Goal: Information Seeking & Learning: Find specific fact

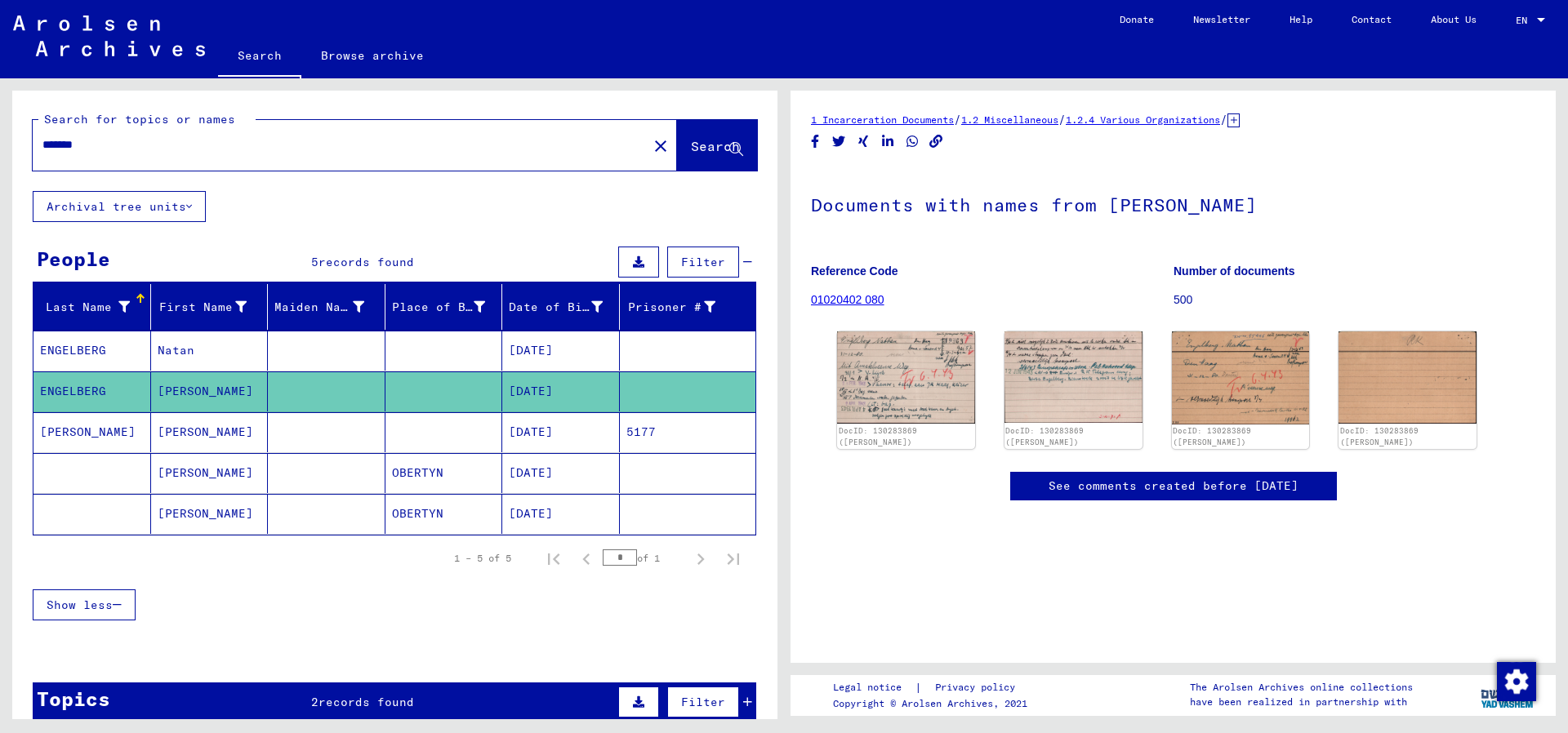
type input "*******"
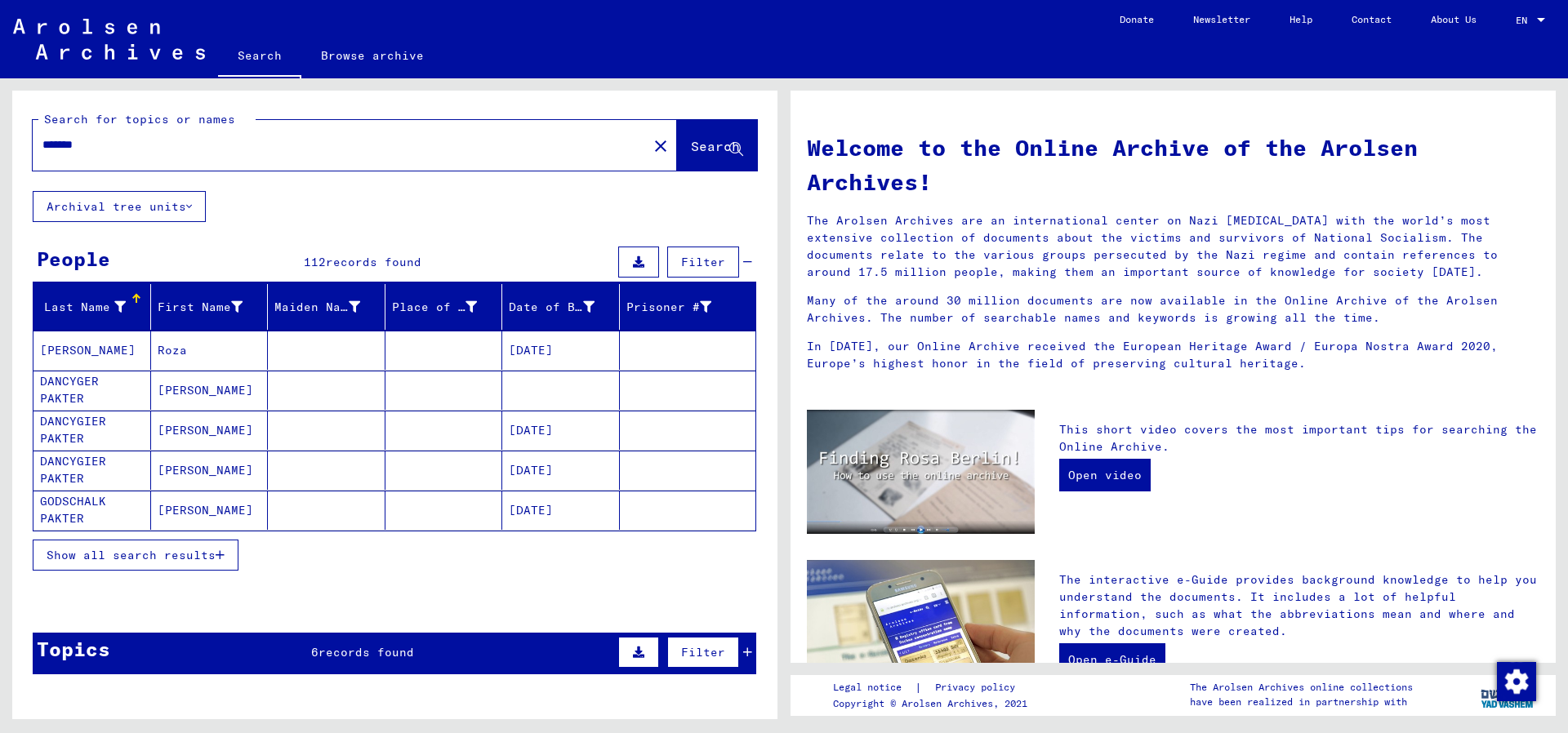
click at [121, 561] on span "Show all search results" at bounding box center [131, 555] width 169 height 15
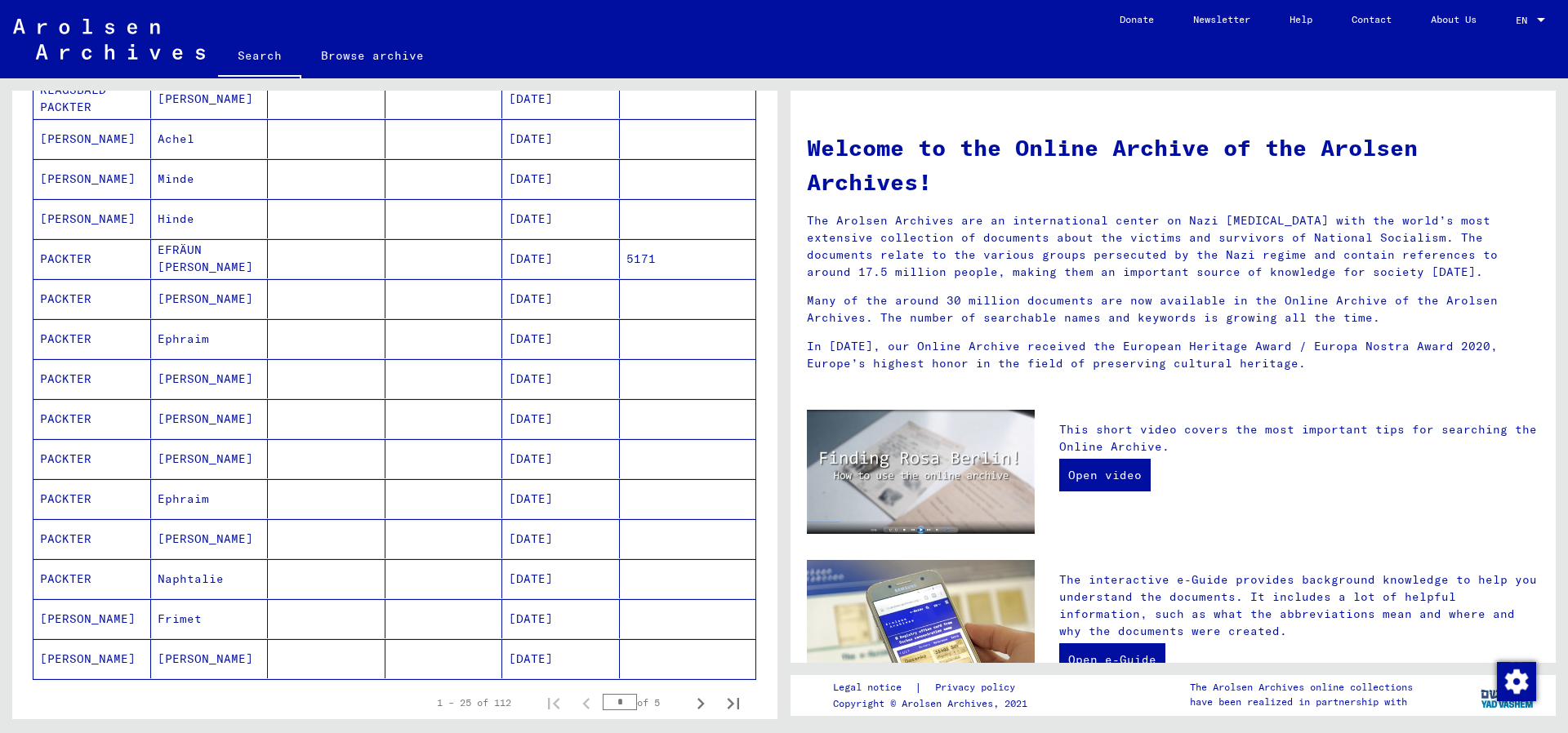
scroll to position [529, 0]
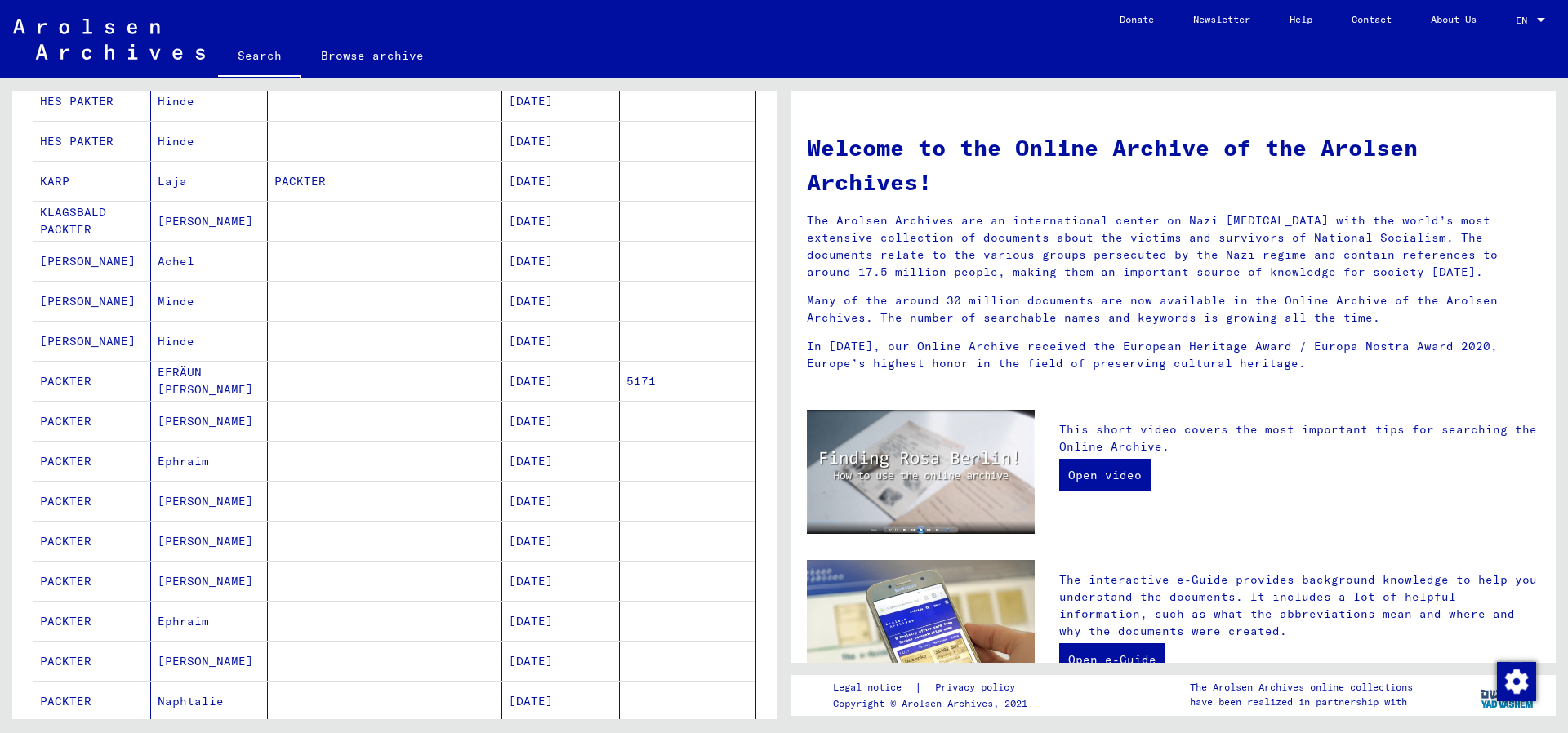
click at [91, 424] on mat-cell "PACKTER" at bounding box center [93, 421] width 117 height 39
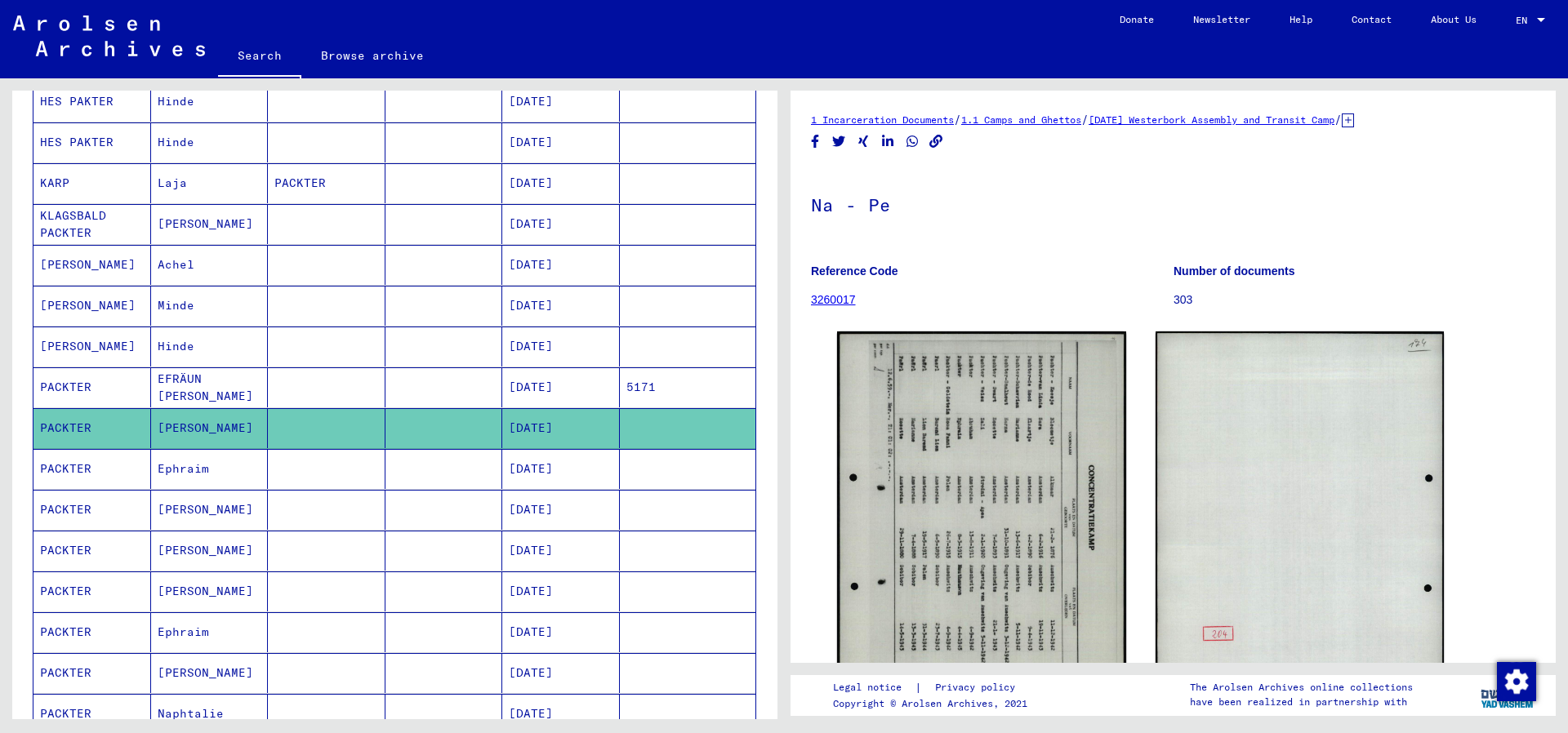
click at [326, 470] on mat-cell at bounding box center [326, 469] width 117 height 40
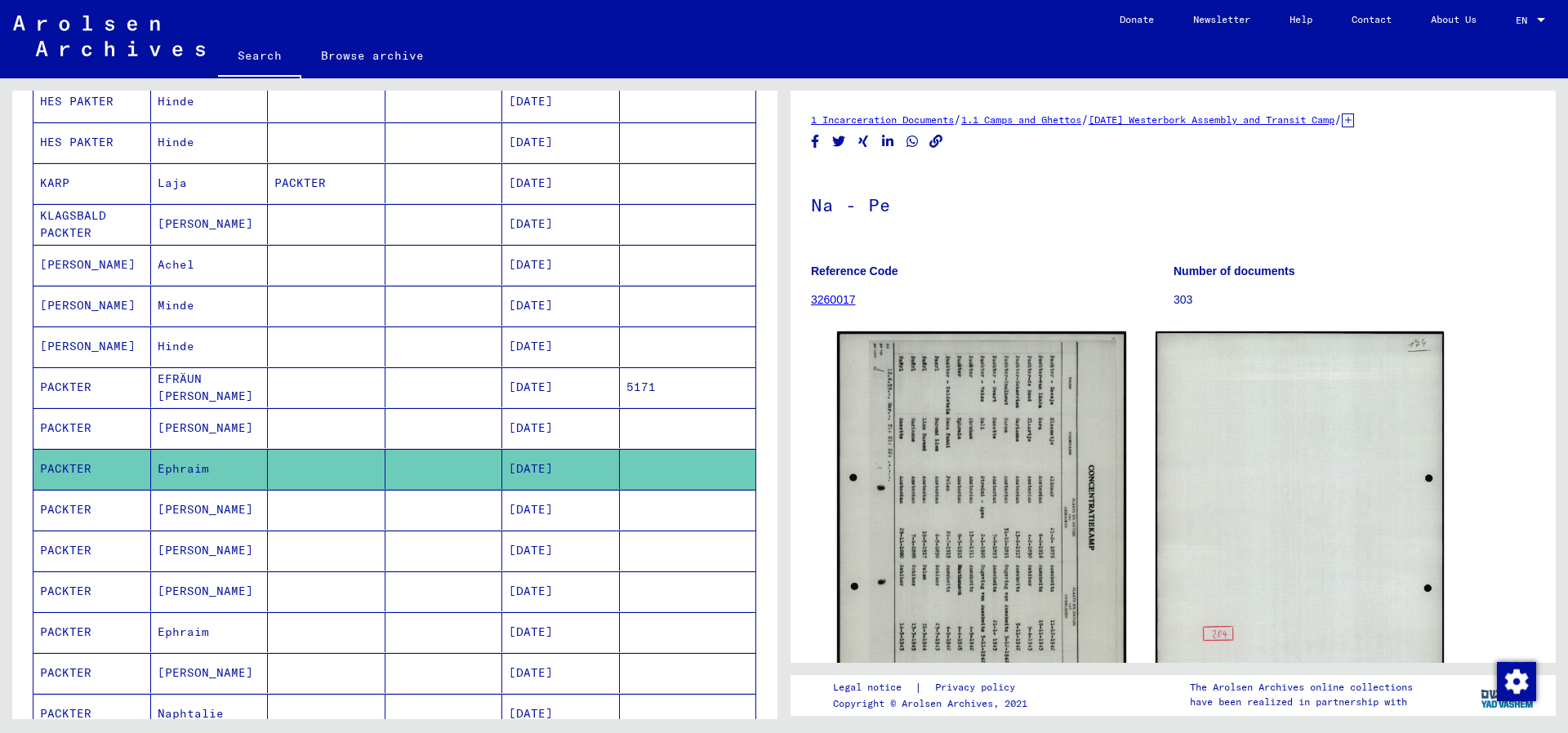
click at [80, 469] on mat-cell "PACKTER" at bounding box center [93, 469] width 117 height 40
click at [86, 431] on mat-cell "PACKTER" at bounding box center [93, 429] width 117 height 40
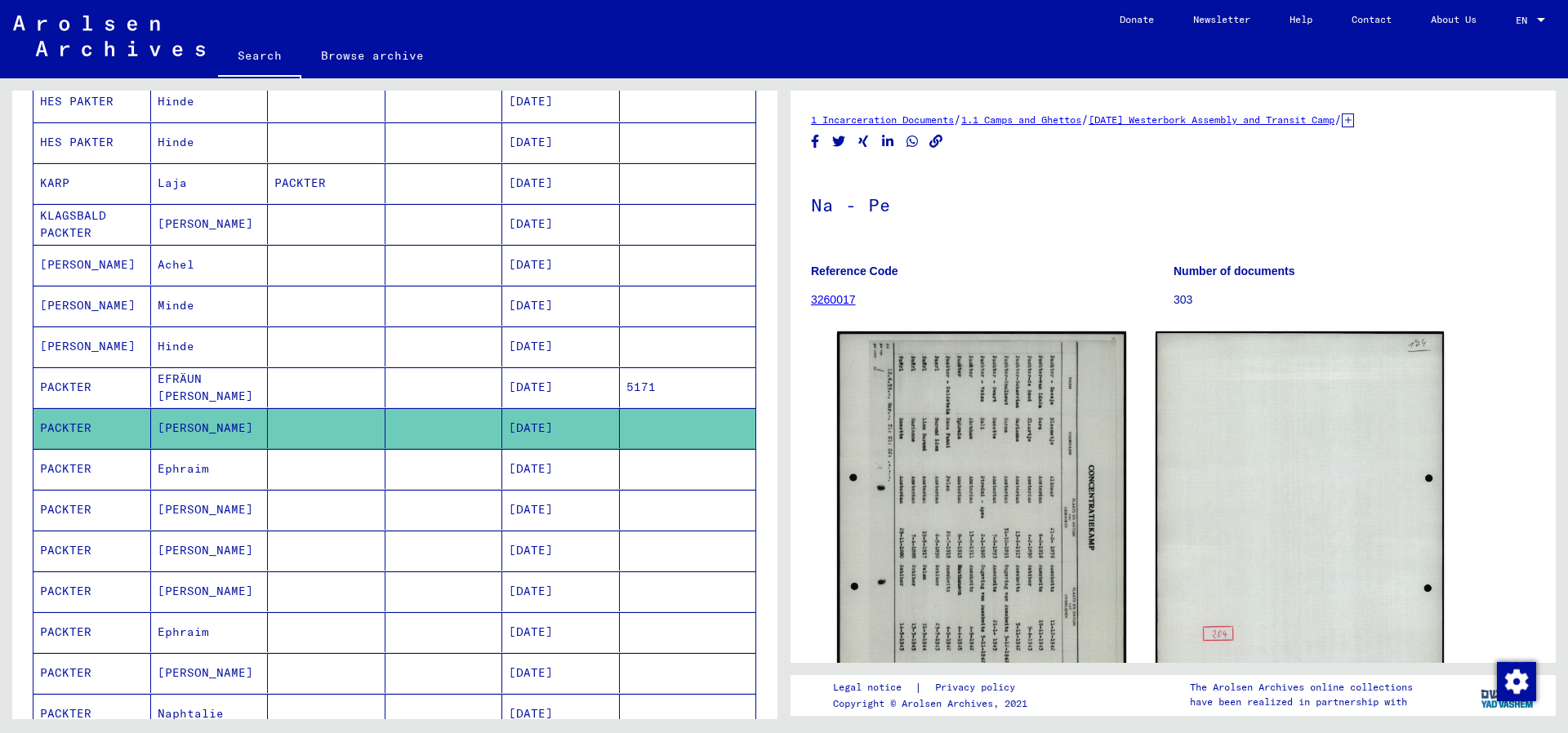
click at [81, 481] on mat-cell "PACKTER" at bounding box center [93, 469] width 117 height 40
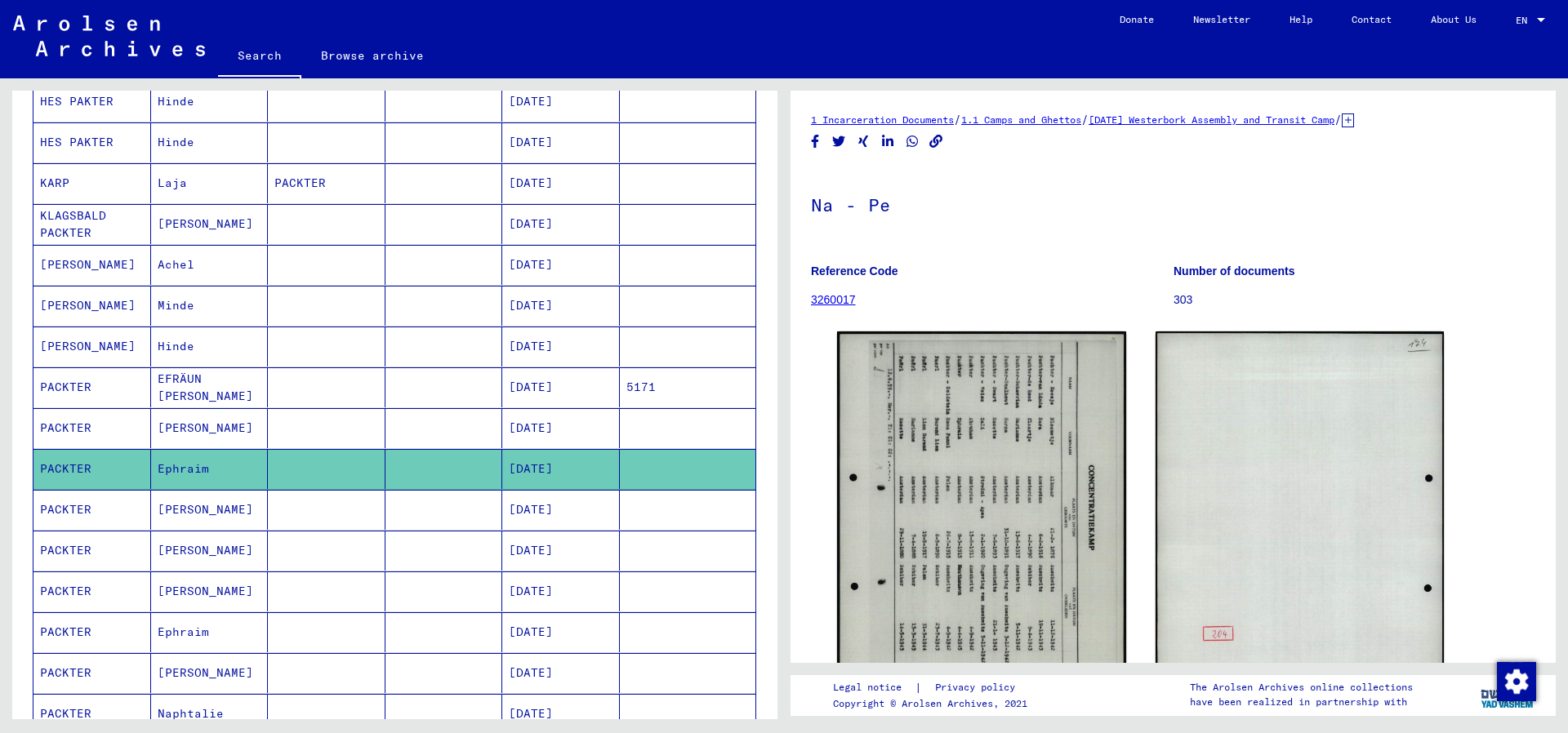
click at [103, 511] on mat-cell "PACKTER" at bounding box center [93, 510] width 117 height 40
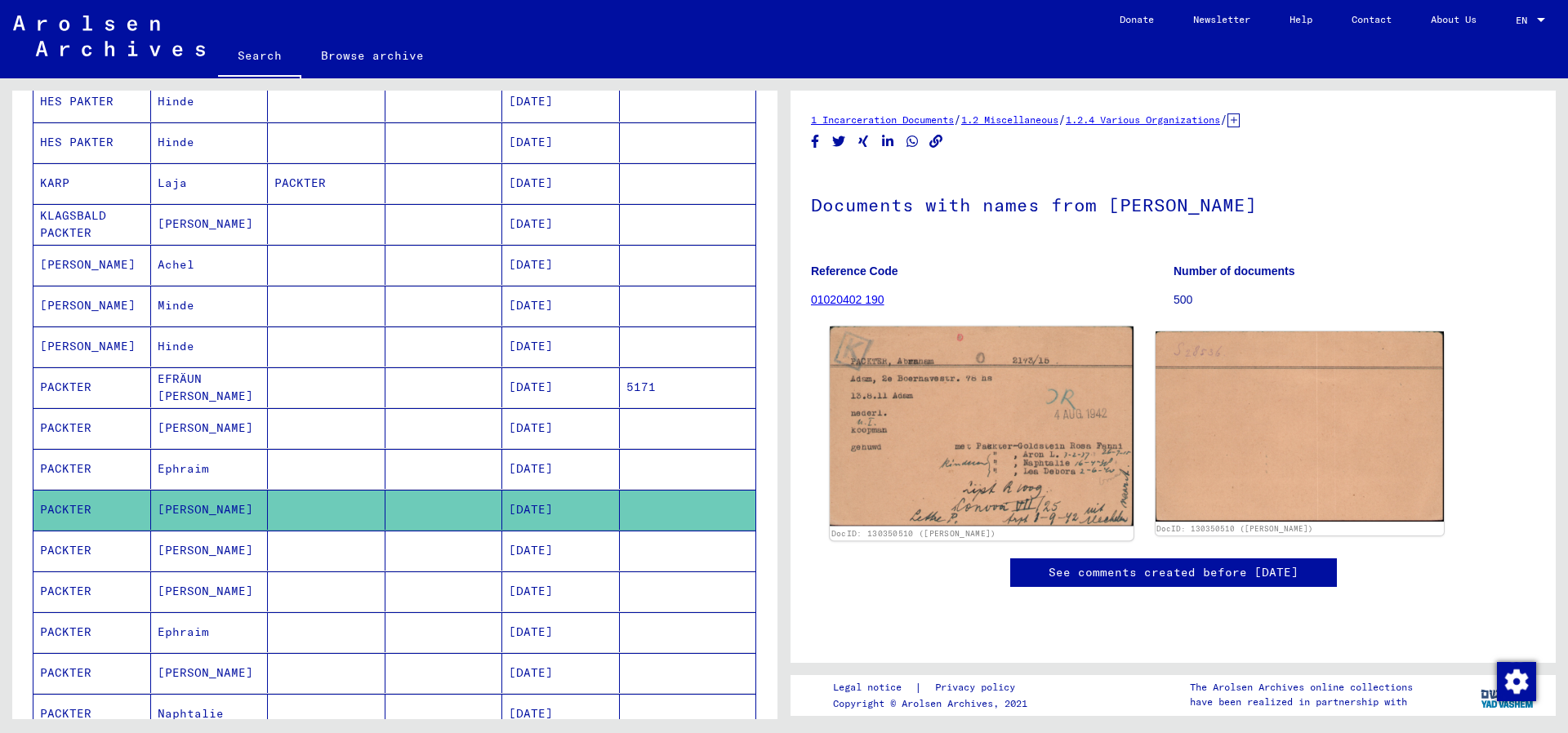
click at [1022, 445] on img at bounding box center [981, 426] width 303 height 200
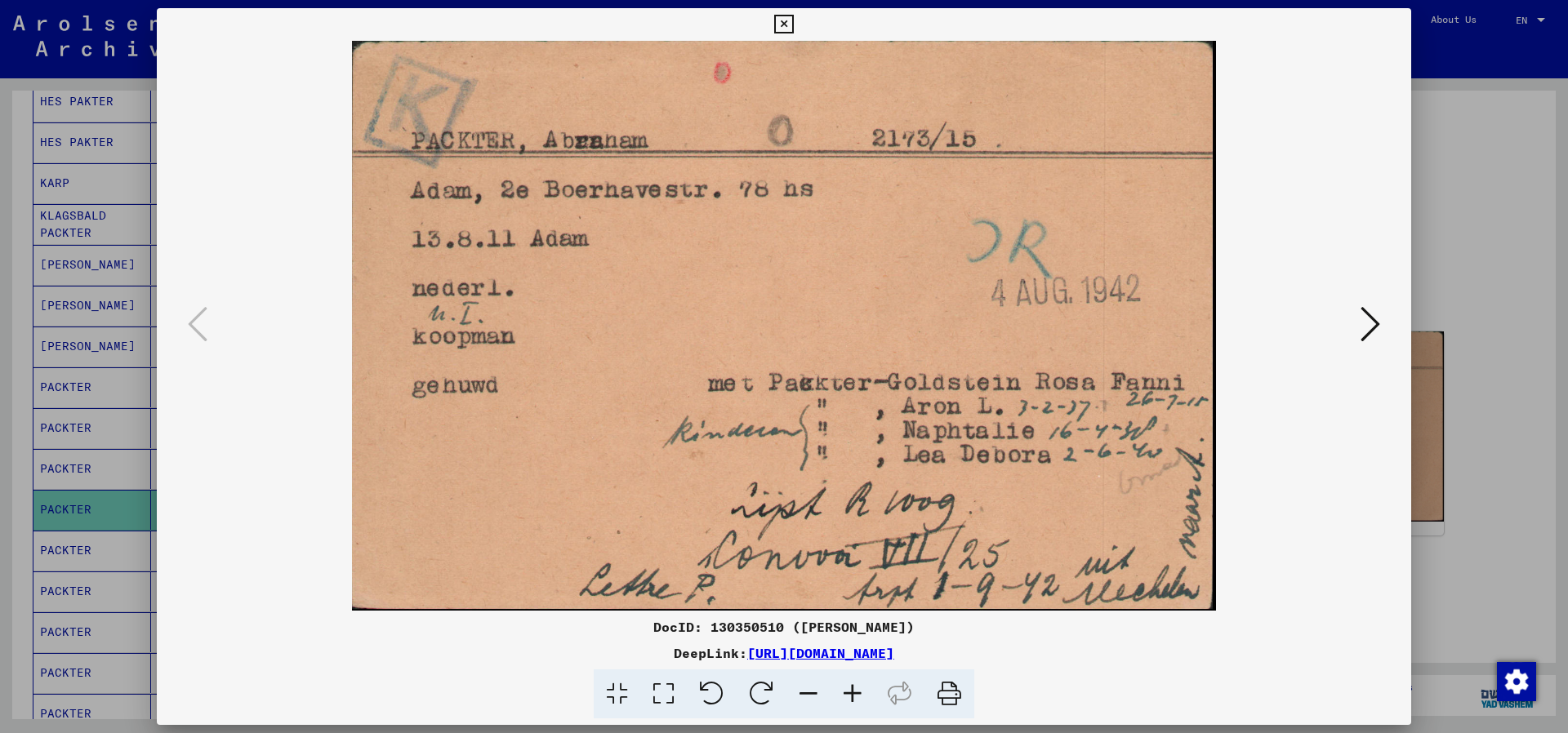
click at [793, 26] on icon at bounding box center [784, 24] width 18 height 19
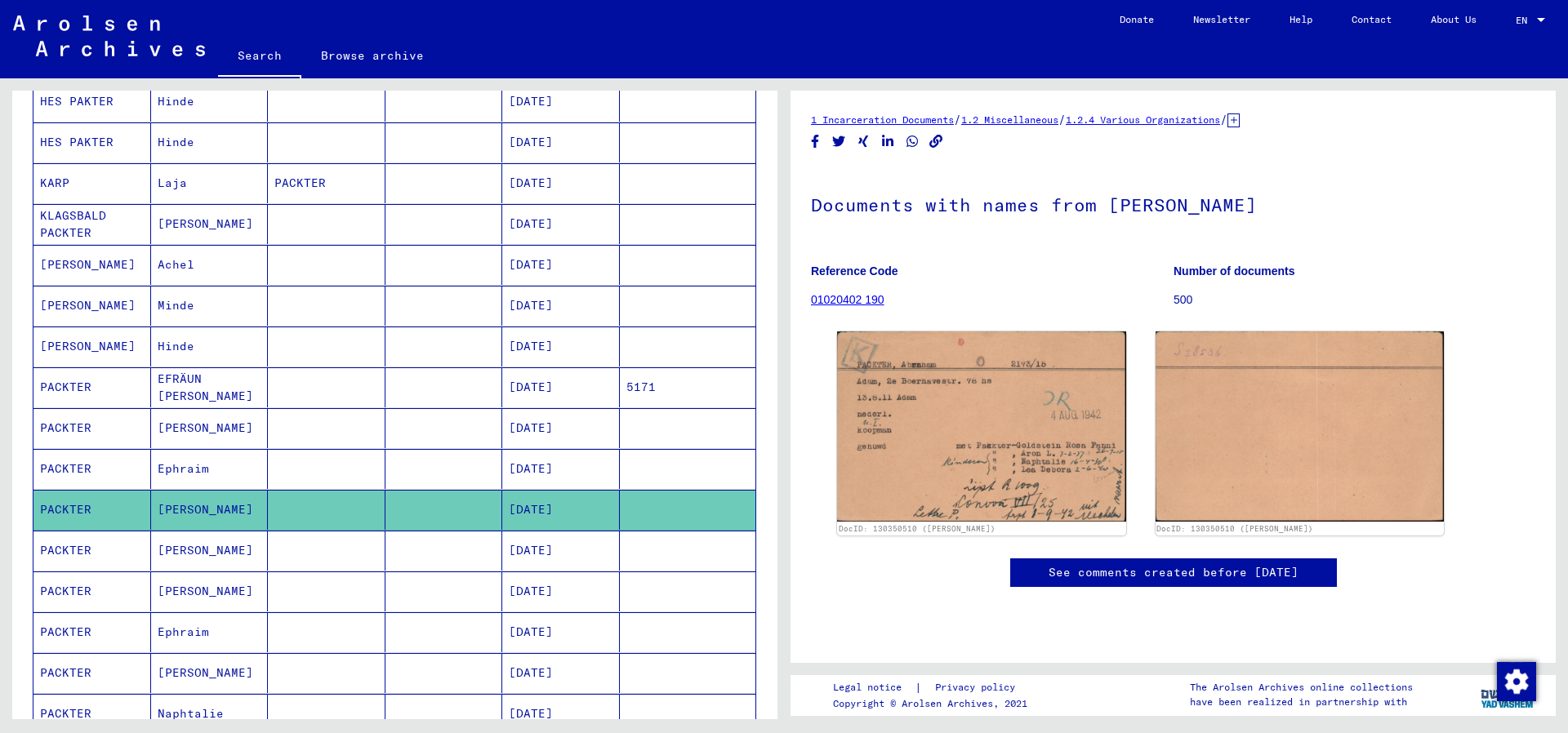
click at [381, 555] on mat-cell at bounding box center [326, 551] width 117 height 40
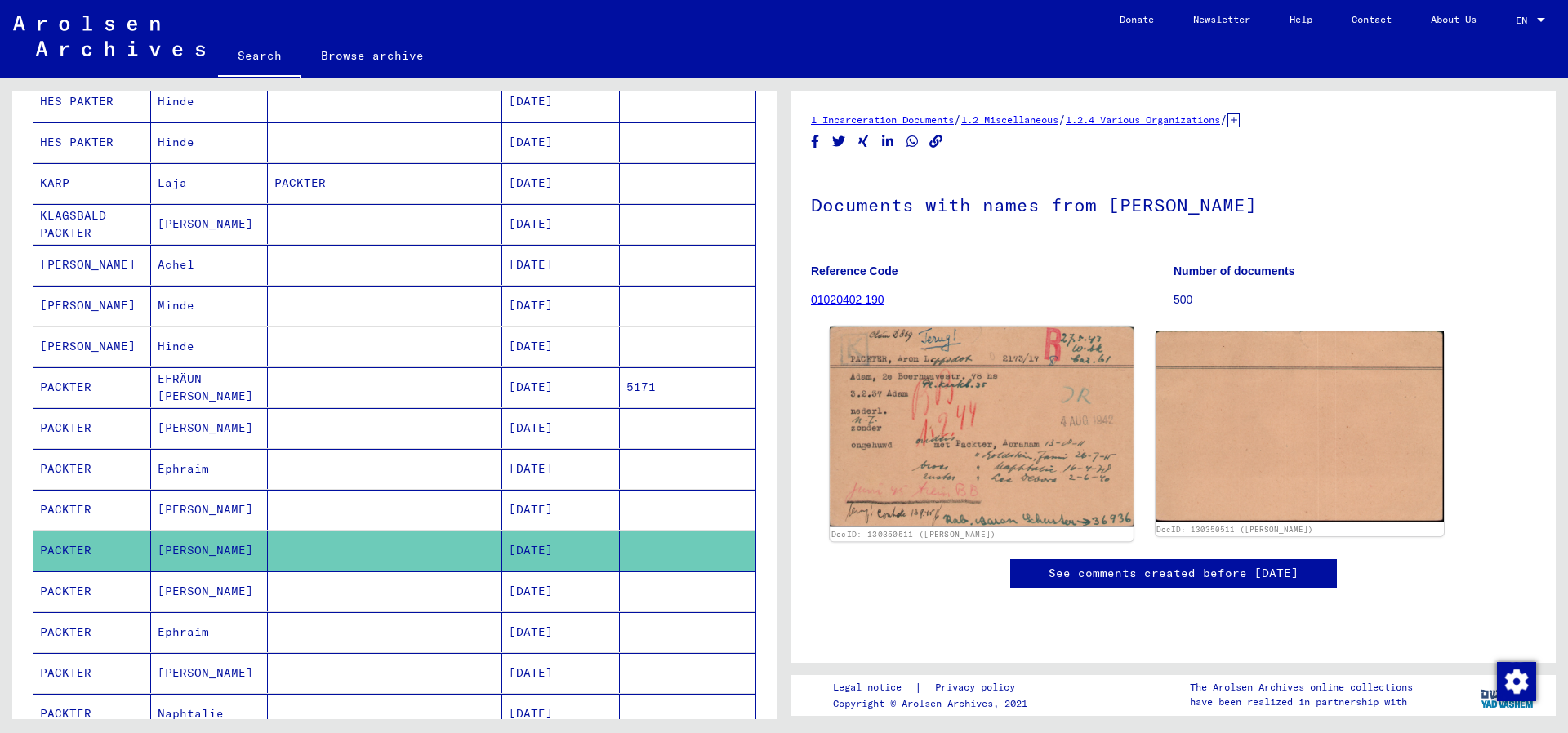
click at [911, 516] on img at bounding box center [981, 426] width 303 height 201
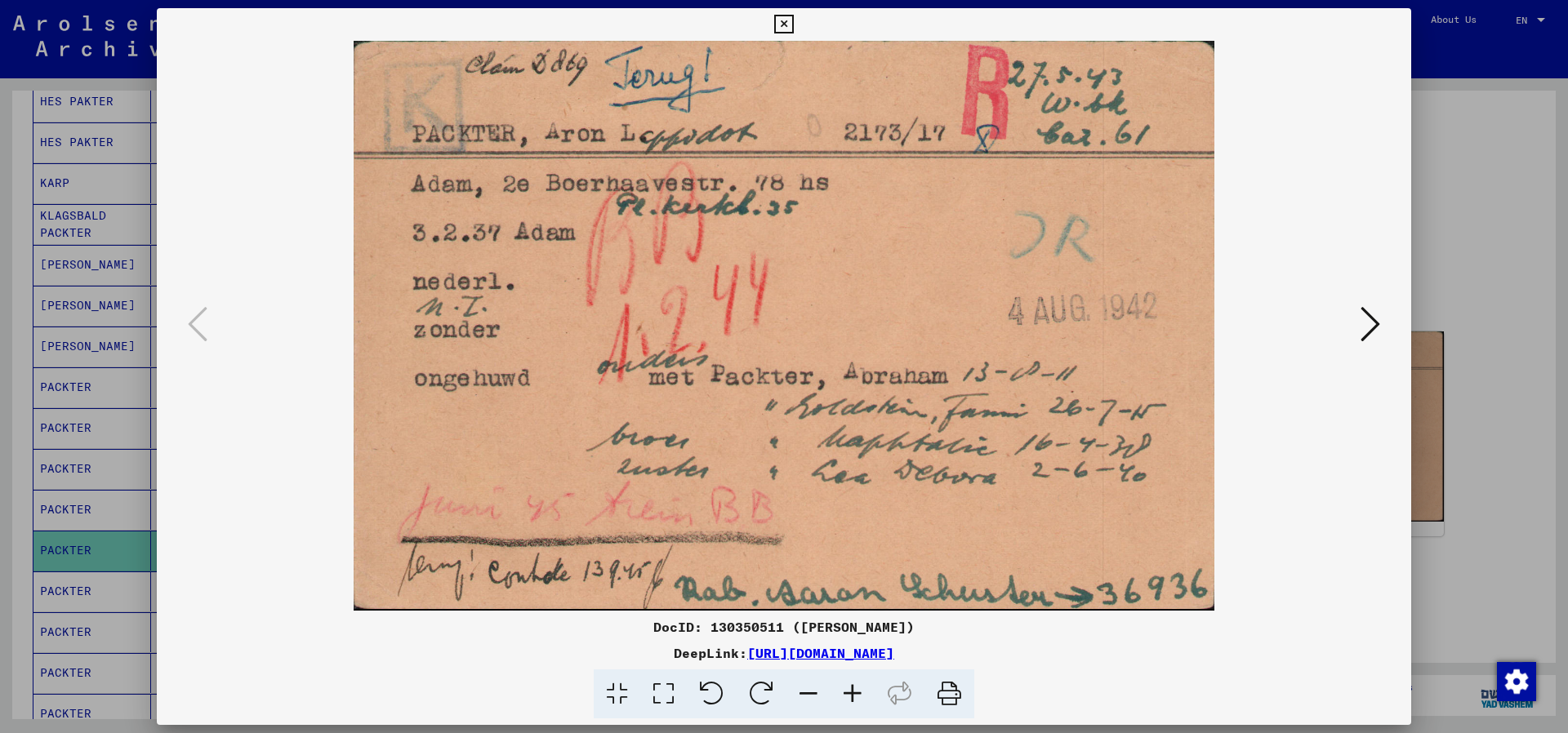
drag, startPoint x: 1398, startPoint y: 20, endPoint x: 1175, endPoint y: 200, distance: 286.6
click at [793, 20] on icon at bounding box center [784, 24] width 18 height 19
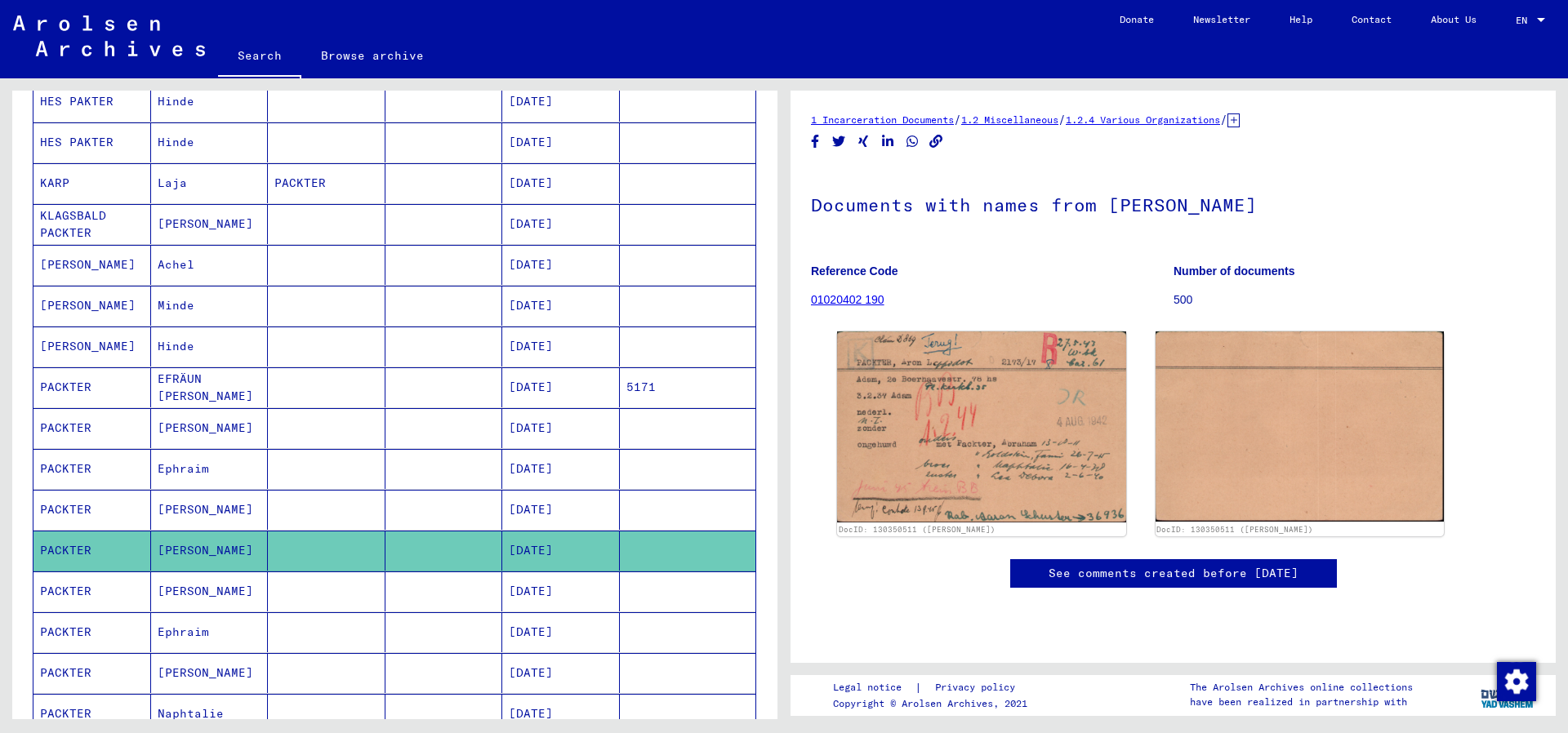
drag, startPoint x: 489, startPoint y: 595, endPoint x: 493, endPoint y: 604, distance: 9.8
click at [488, 595] on mat-cell at bounding box center [444, 592] width 117 height 40
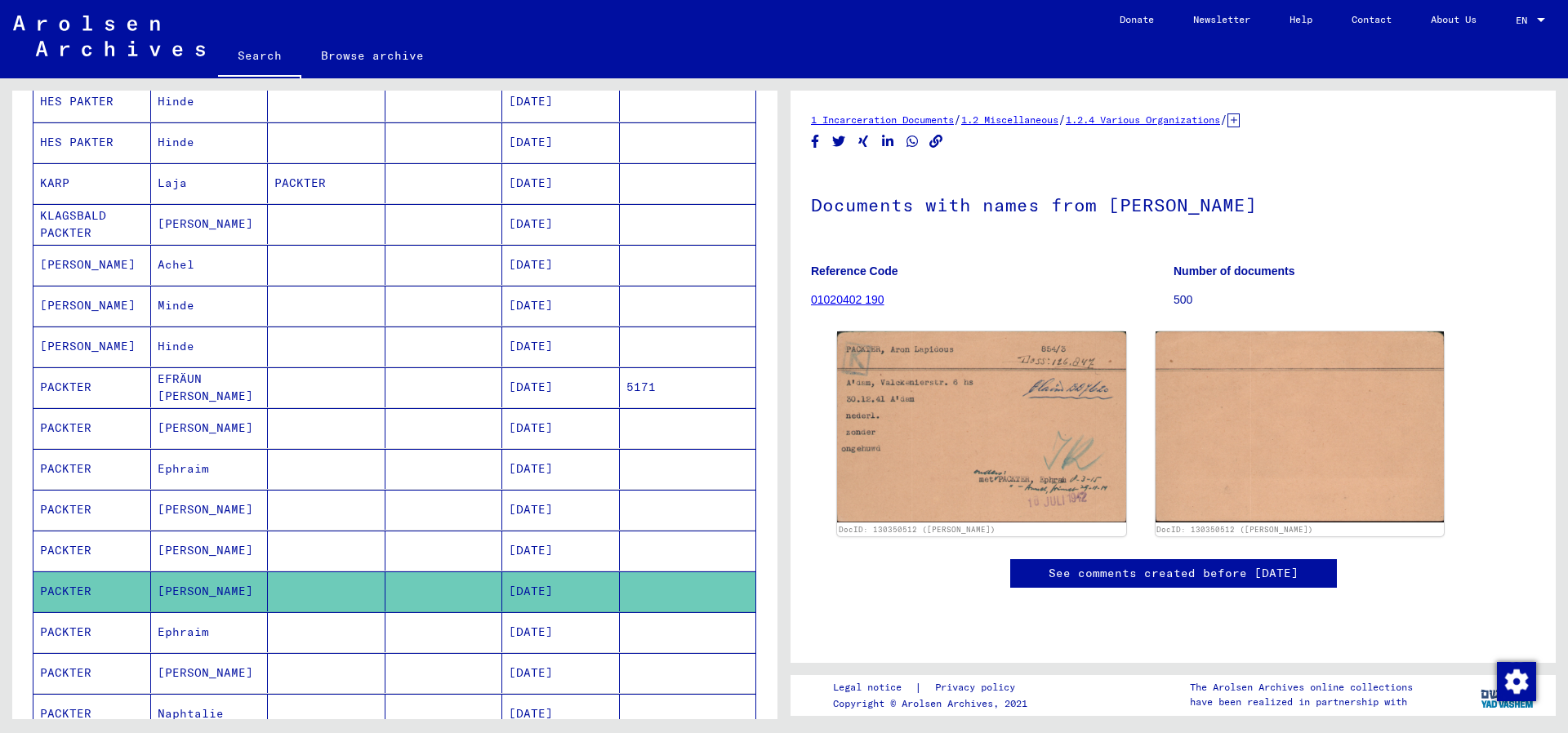
click at [502, 638] on mat-cell "[DATE]" at bounding box center [561, 632] width 117 height 40
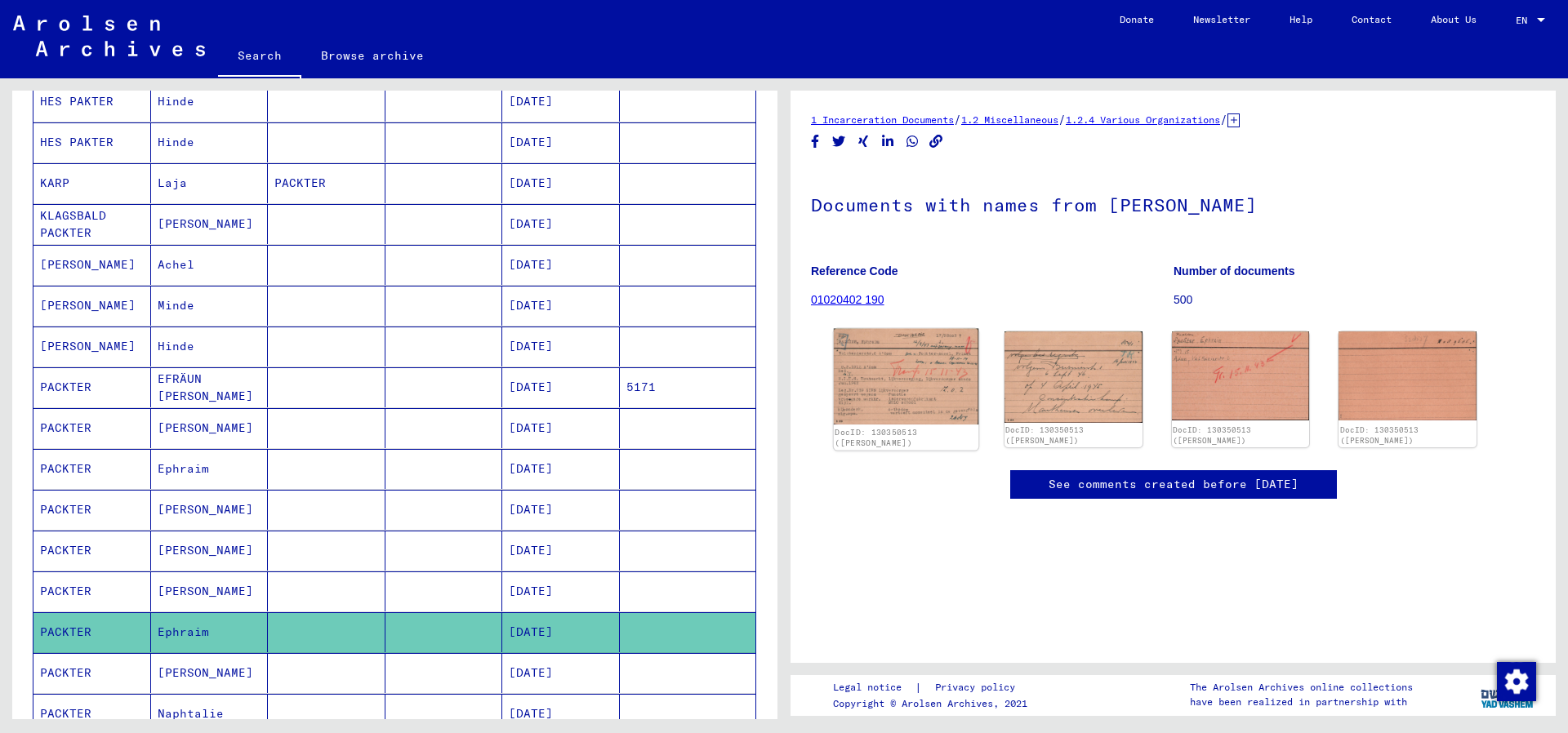
click at [949, 395] on img at bounding box center [906, 377] width 145 height 96
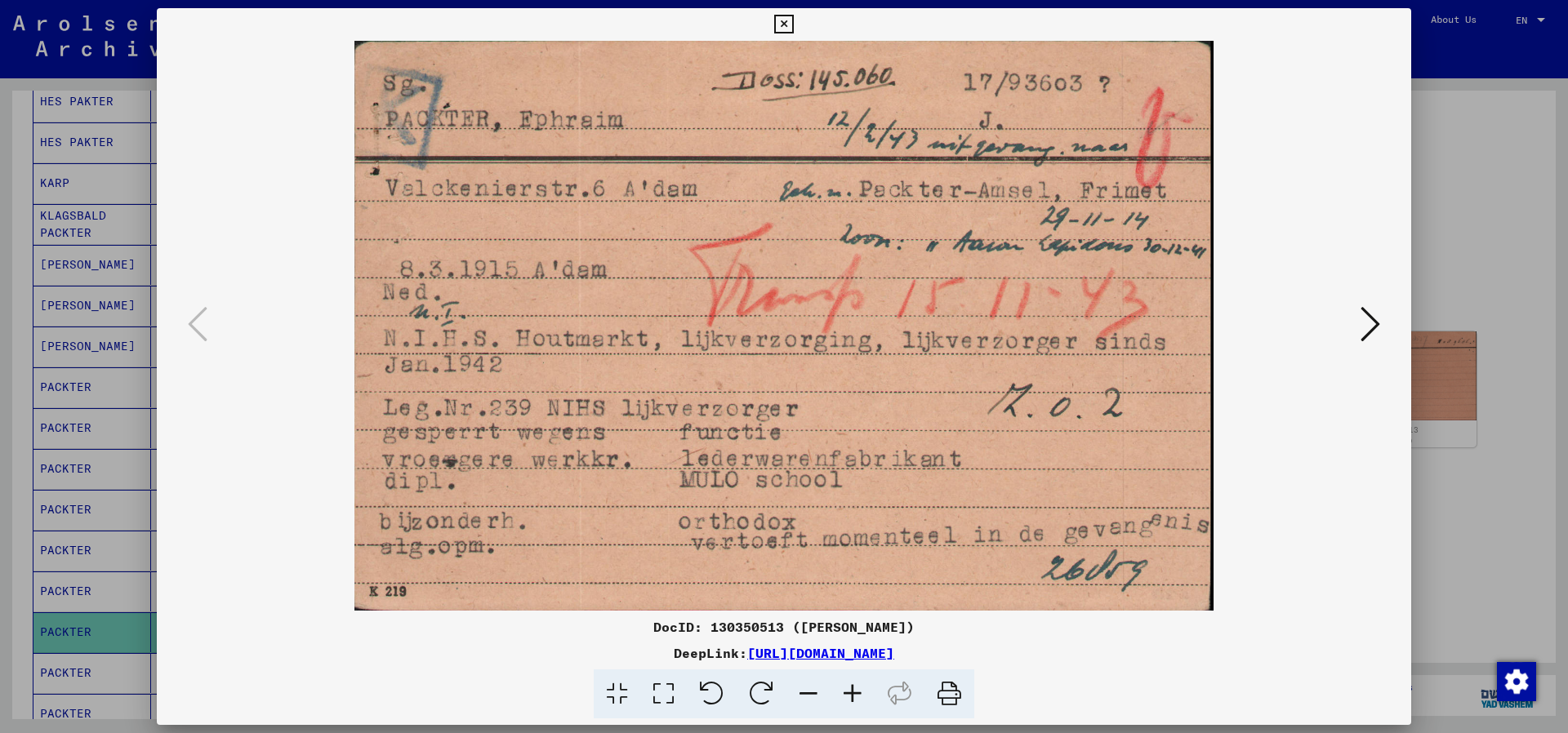
click at [1380, 326] on icon at bounding box center [1370, 323] width 19 height 39
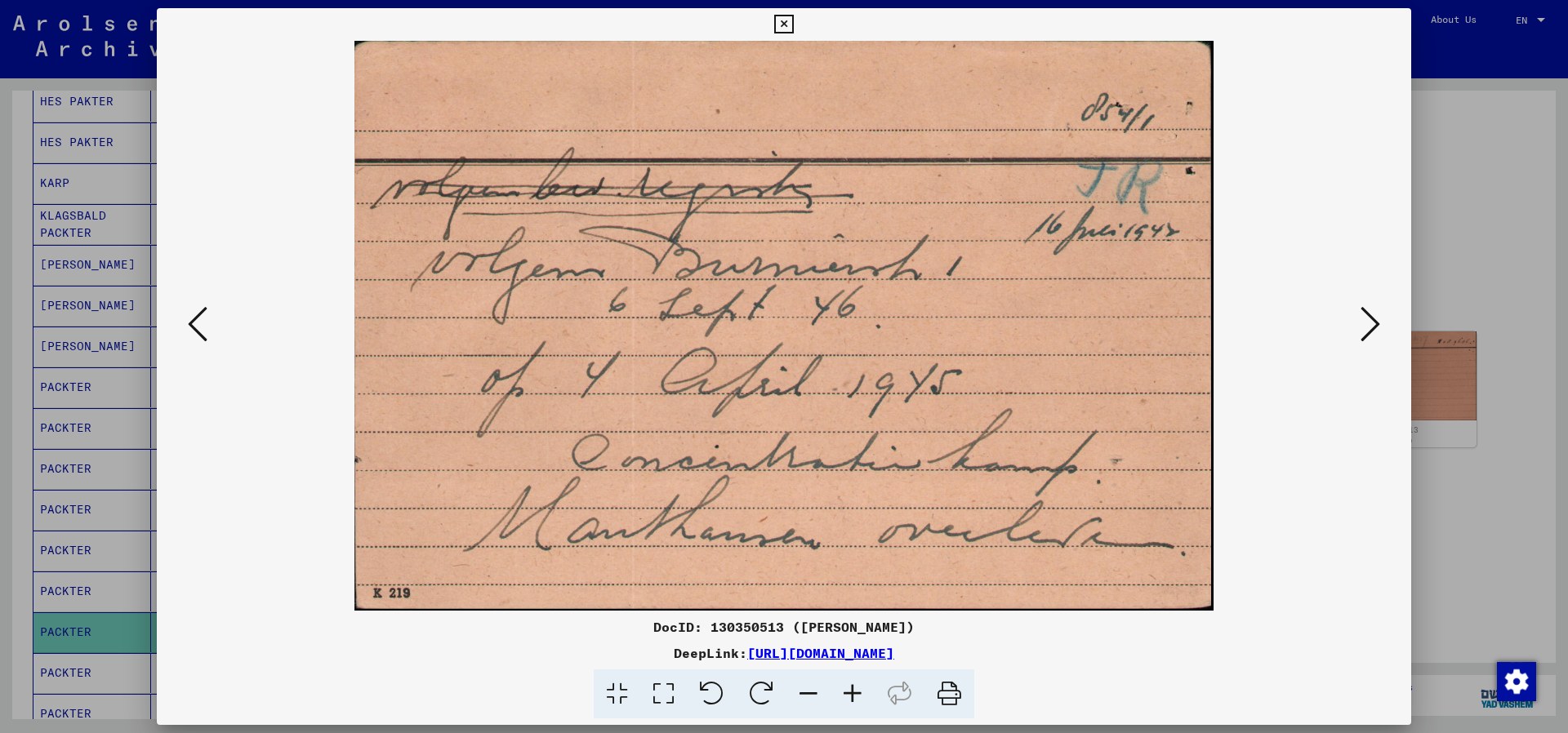
click at [793, 16] on icon at bounding box center [784, 24] width 18 height 19
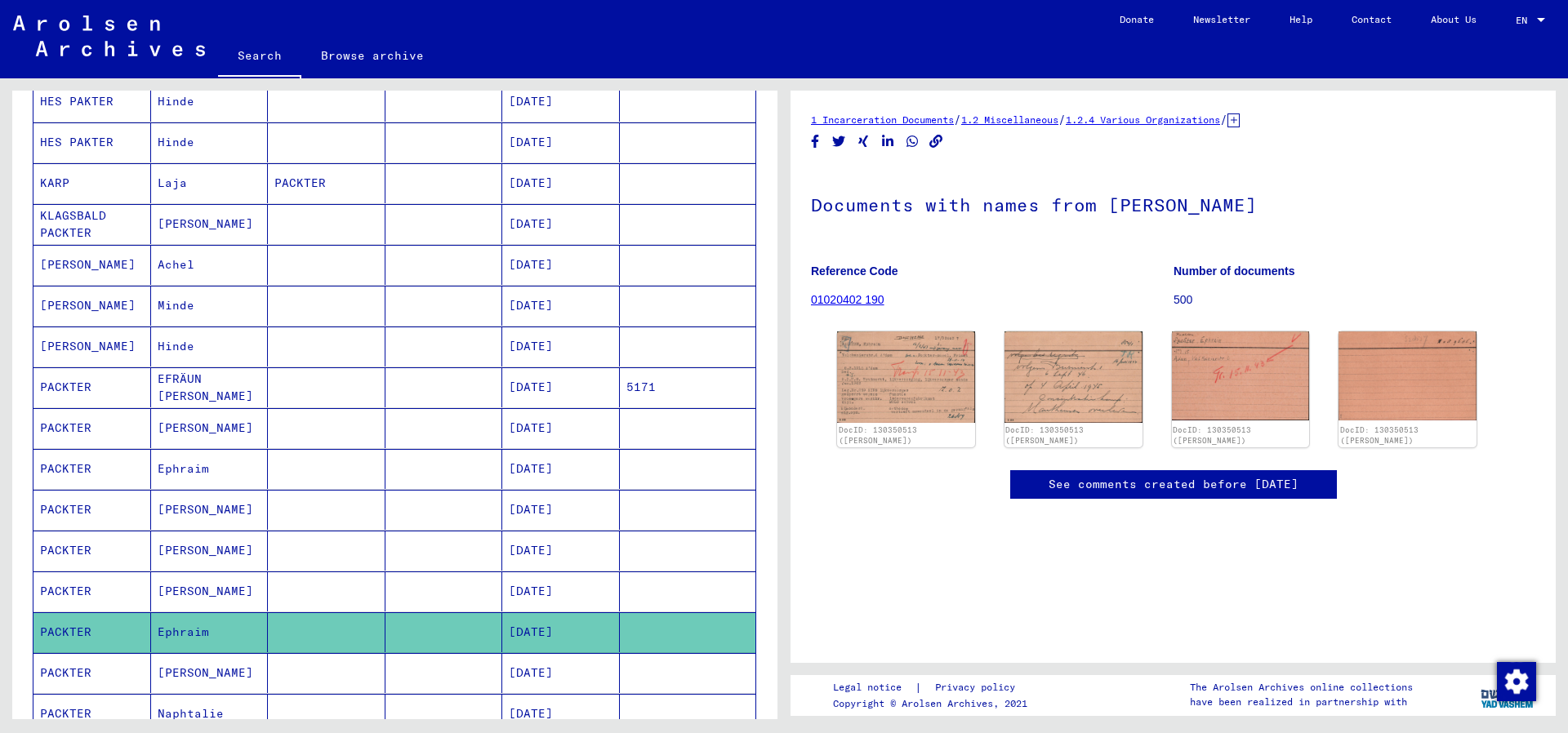
click at [411, 663] on mat-cell at bounding box center [444, 673] width 117 height 40
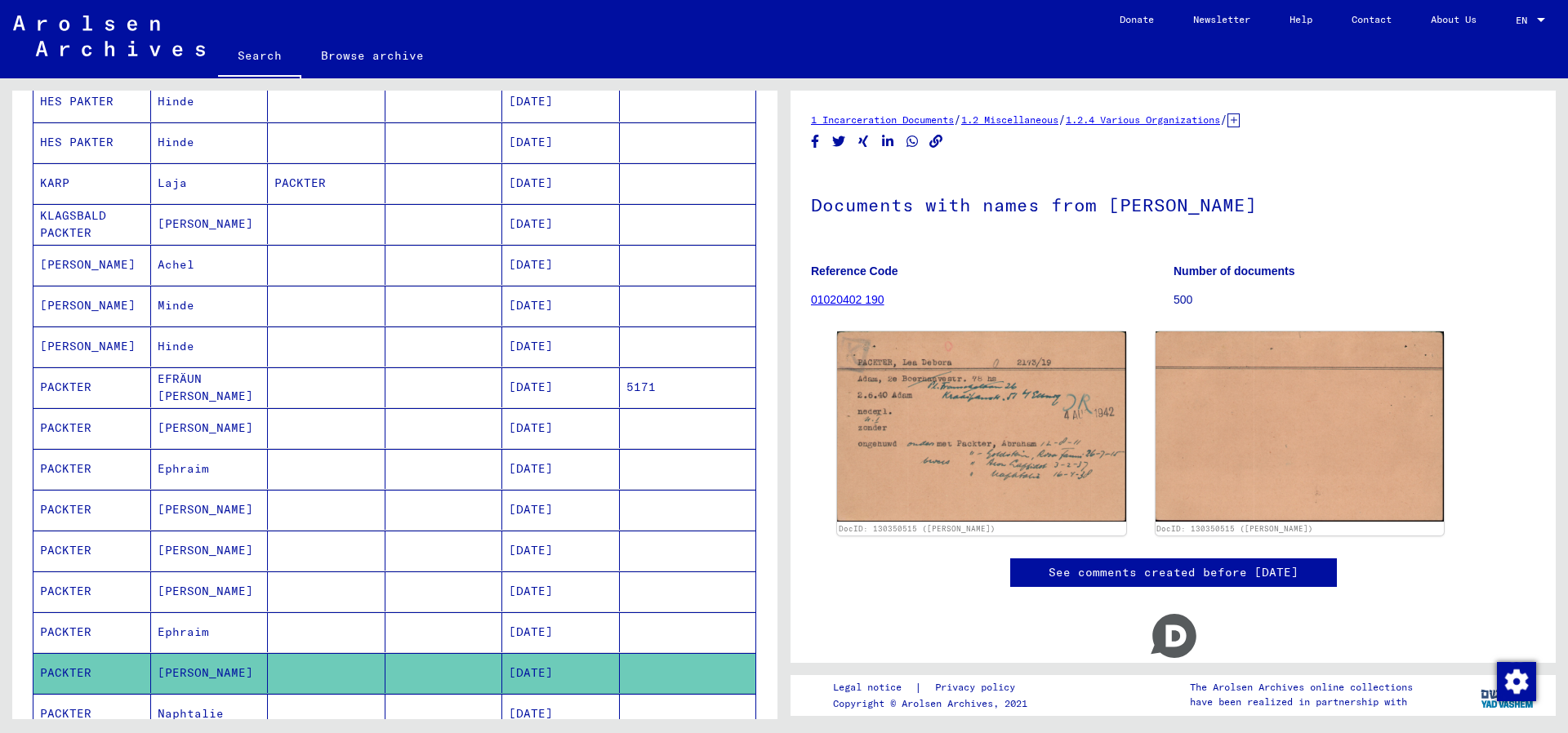
scroll to position [799, 0]
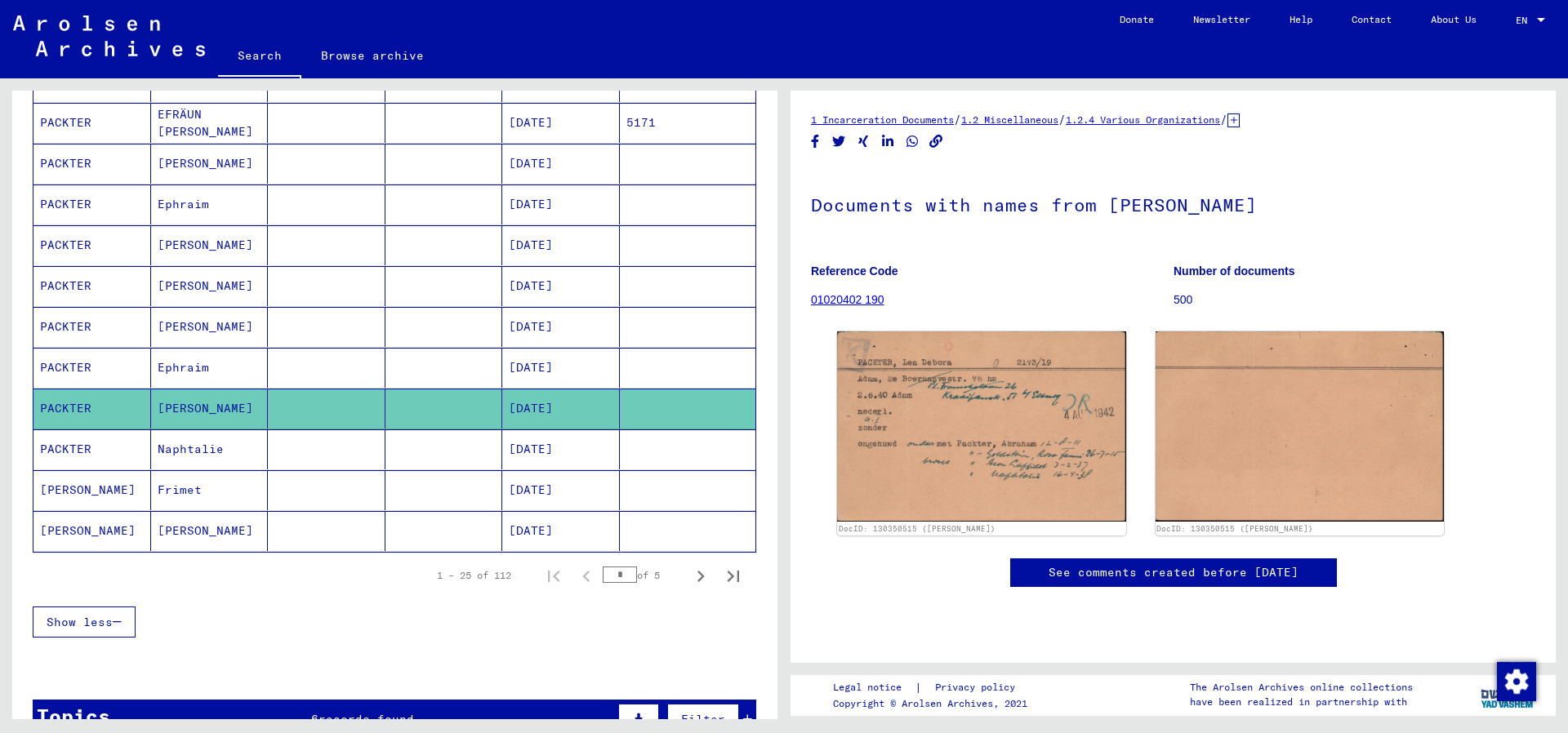
click at [438, 446] on mat-cell at bounding box center [444, 450] width 117 height 40
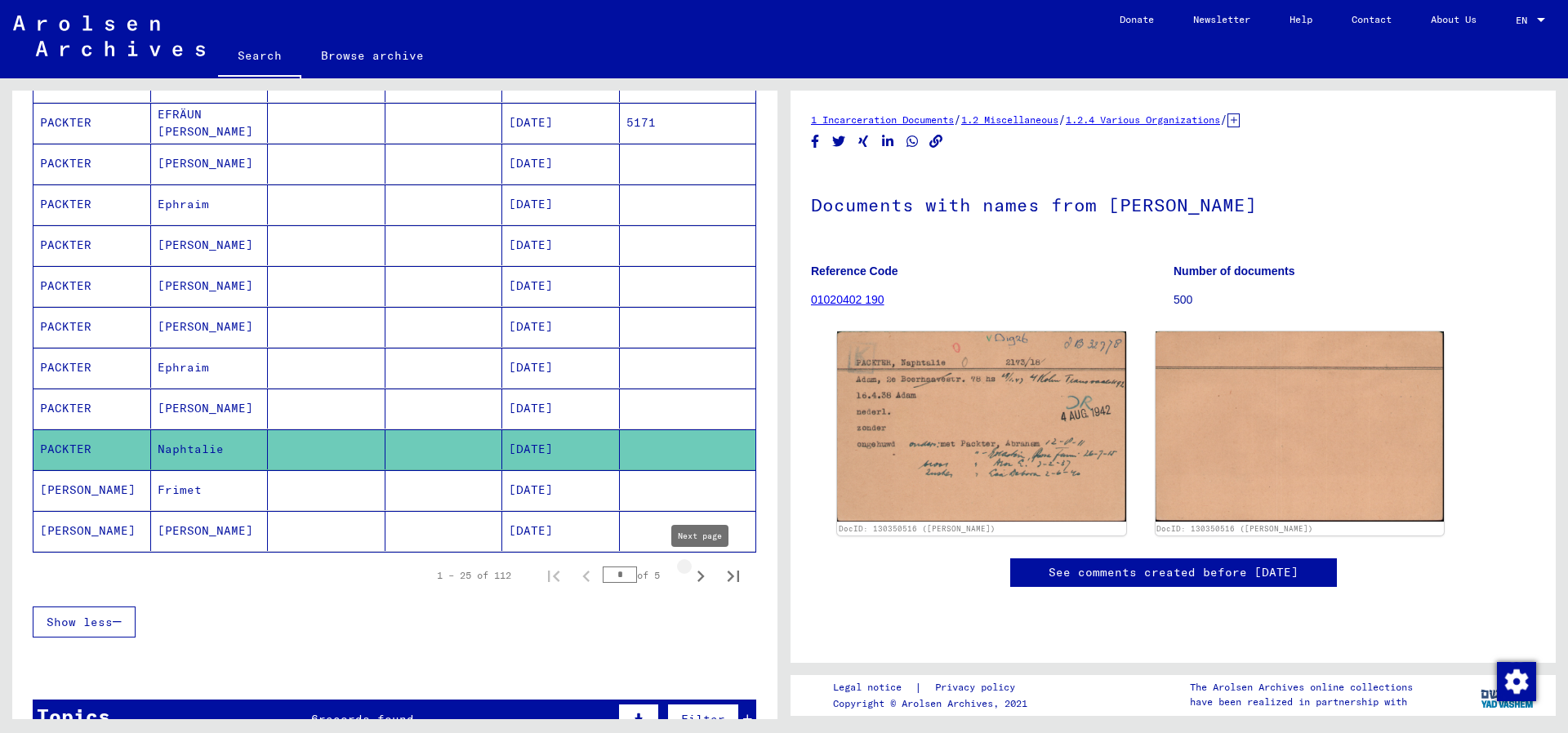
click at [702, 580] on icon "Next page" at bounding box center [700, 576] width 23 height 23
type input "*"
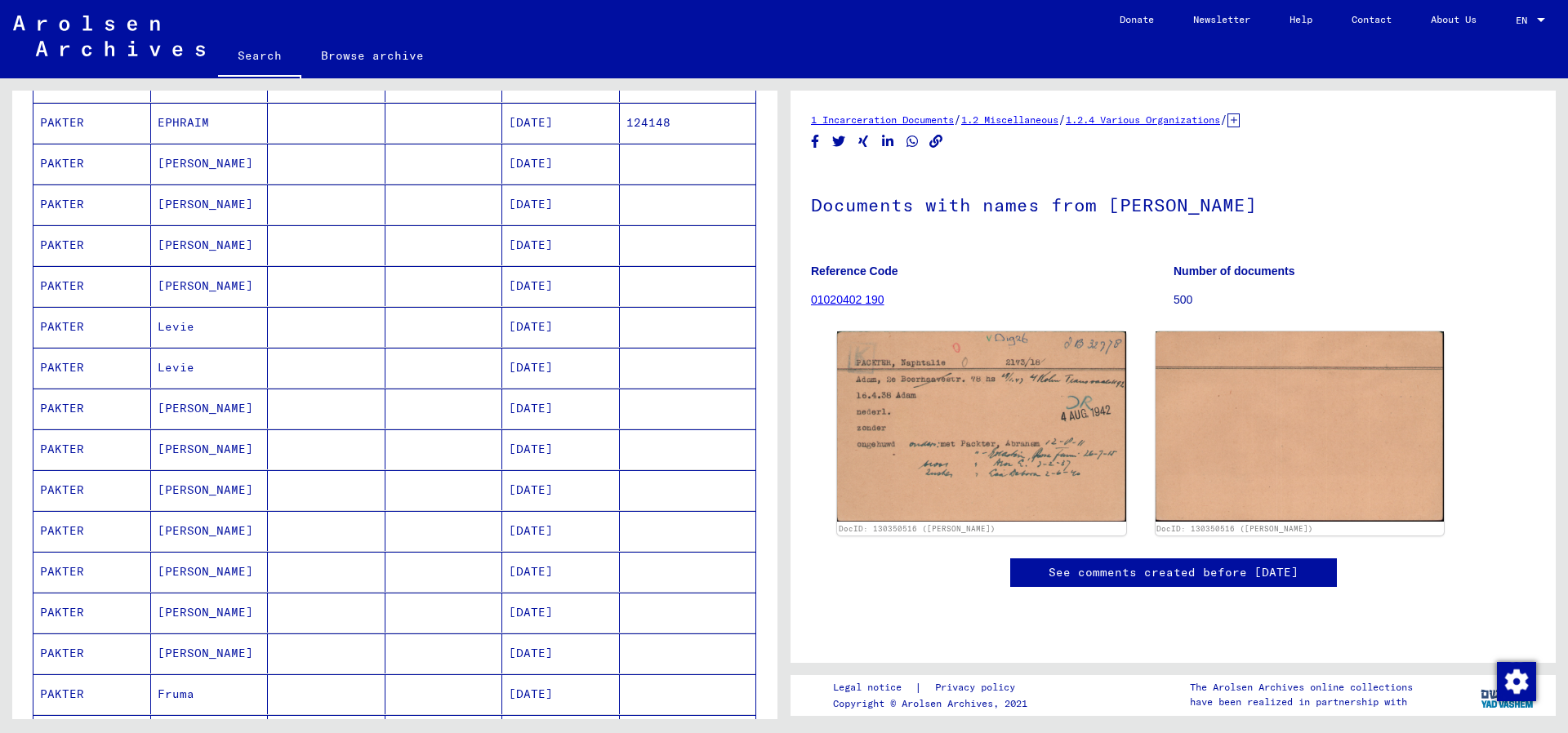
scroll to position [5, 0]
